Goal: Information Seeking & Learning: Learn about a topic

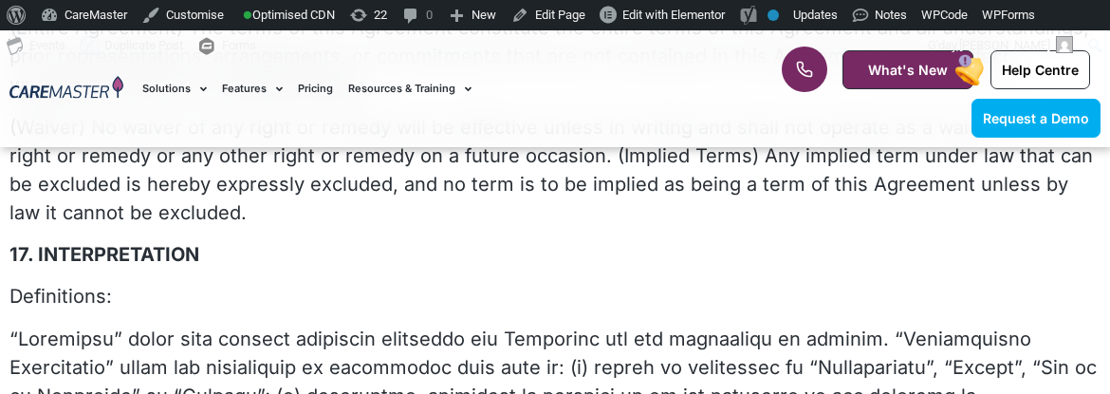
click at [70, 89] on img at bounding box center [66, 89] width 114 height 26
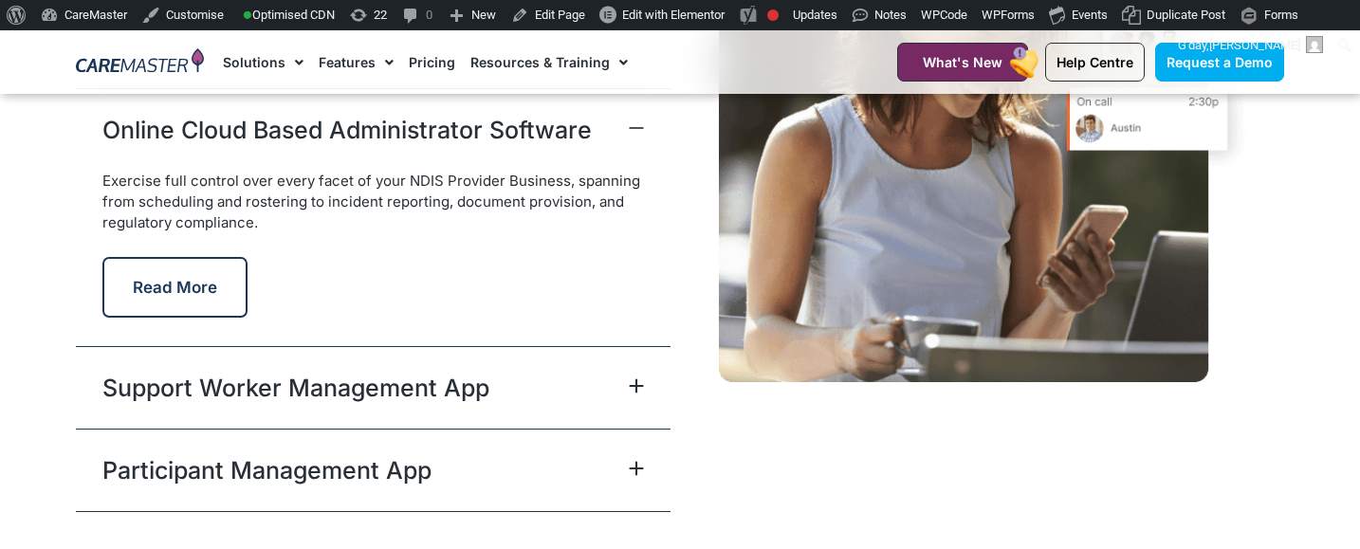
scroll to position [6280, 0]
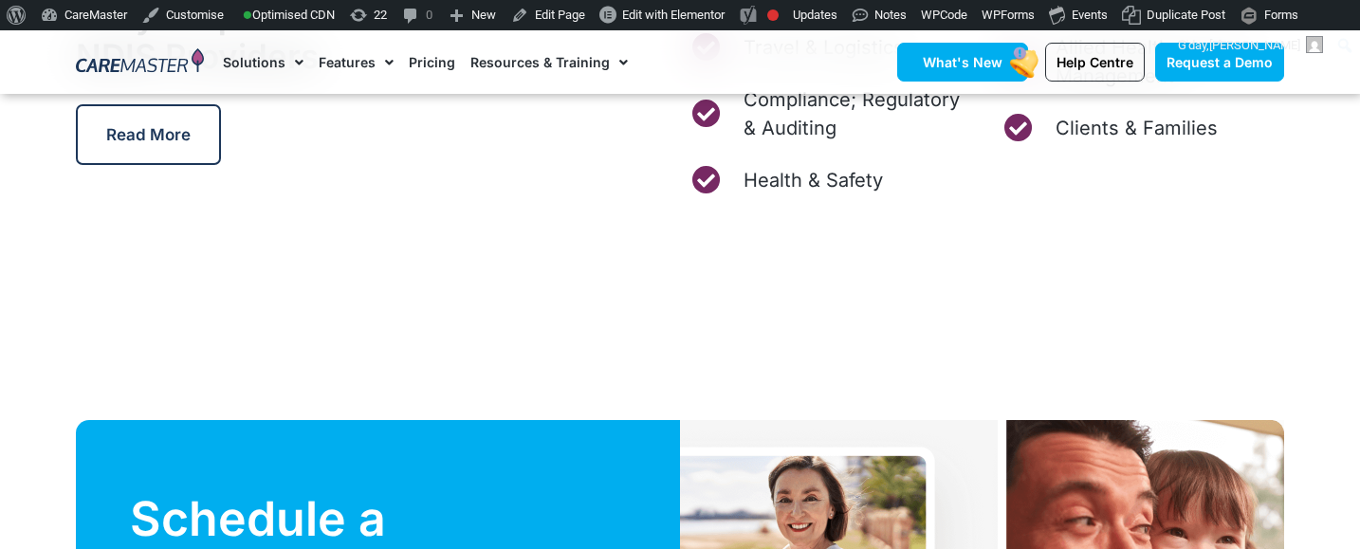
click at [941, 64] on span "What's New" at bounding box center [963, 62] width 80 height 16
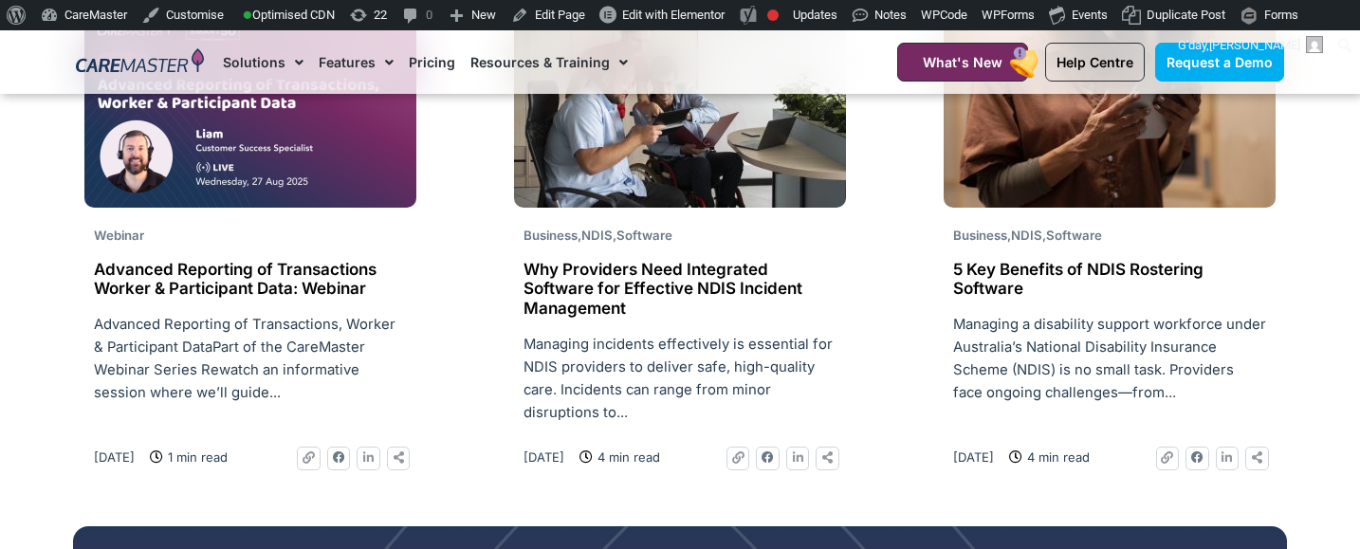
scroll to position [1539, 0]
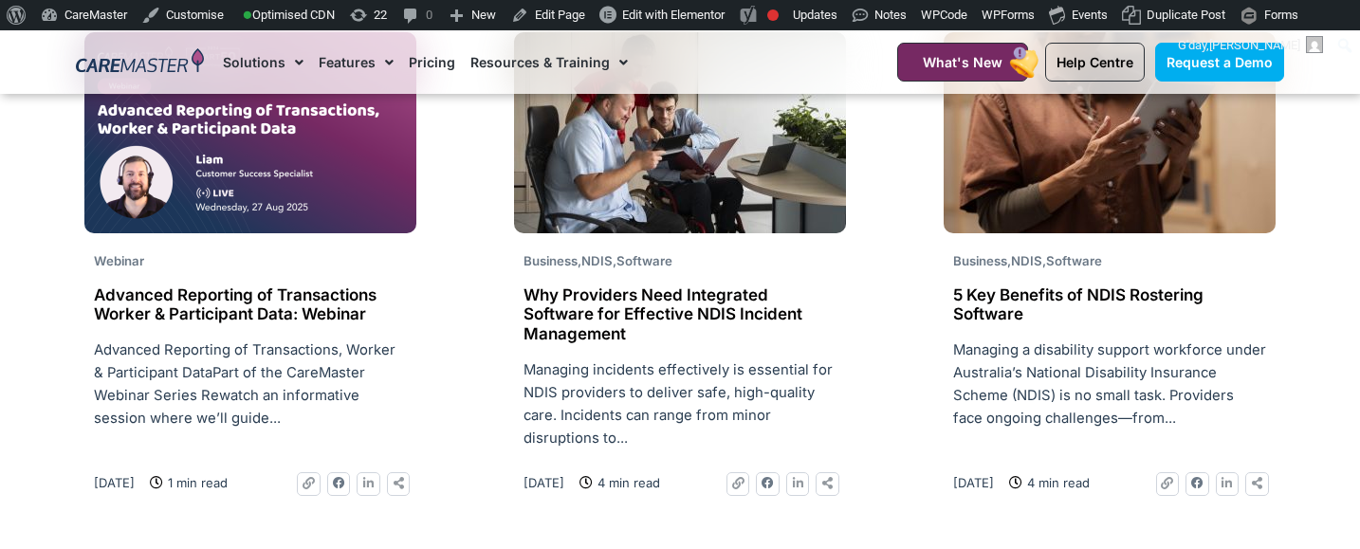
click at [371, 201] on img at bounding box center [250, 132] width 332 height 201
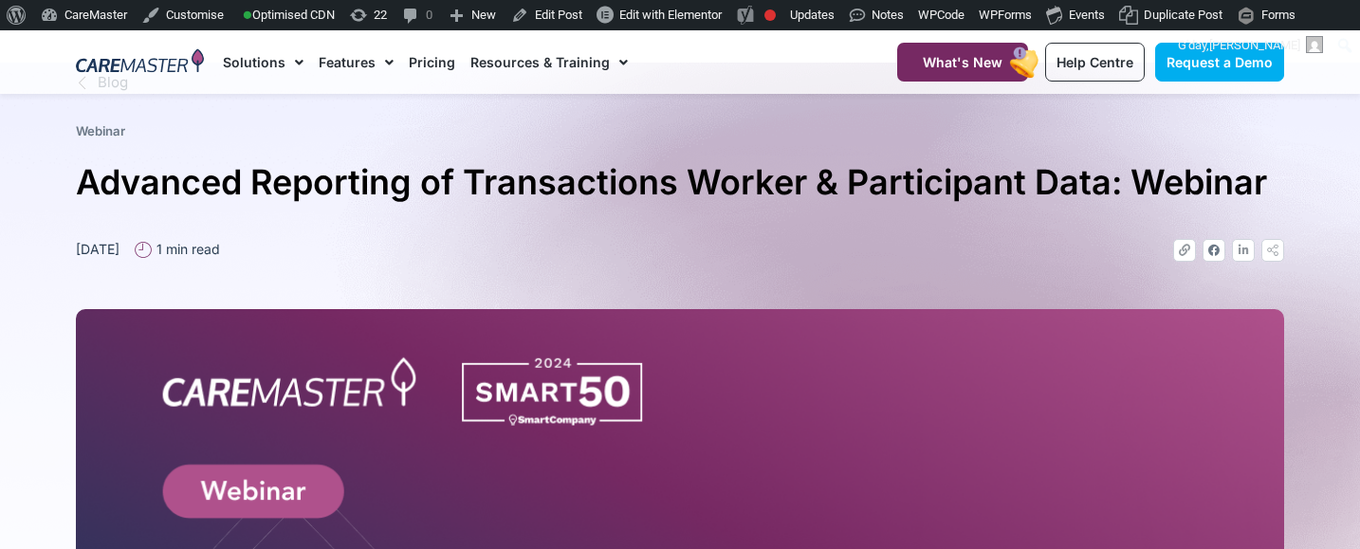
scroll to position [208, 0]
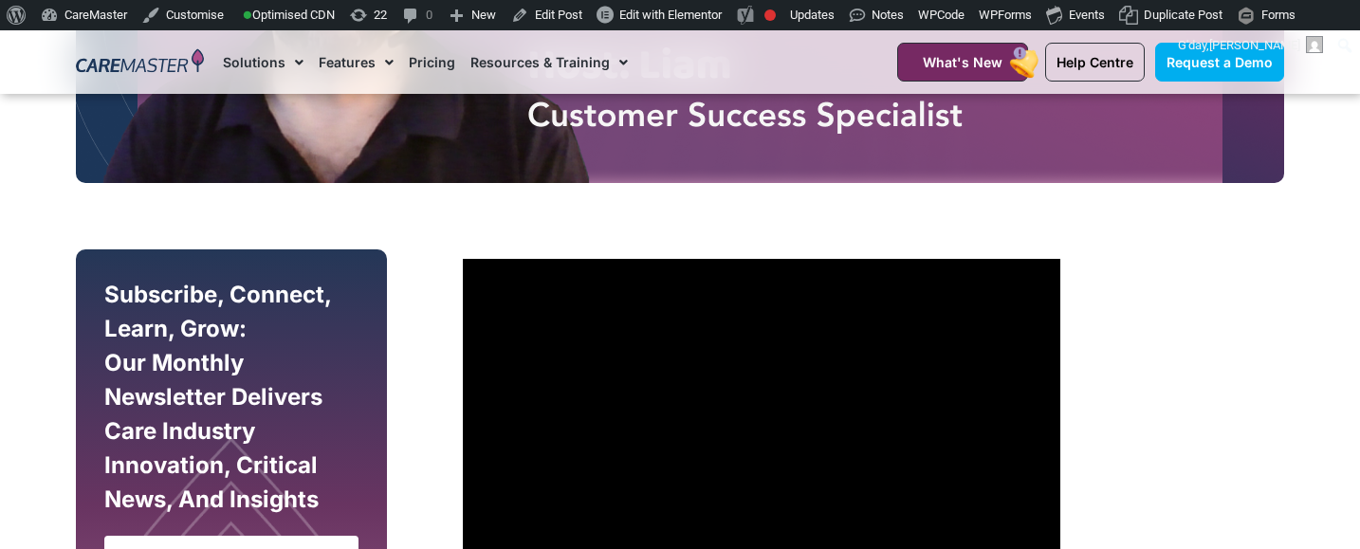
scroll to position [945, 0]
